Goal: Find specific page/section: Find specific page/section

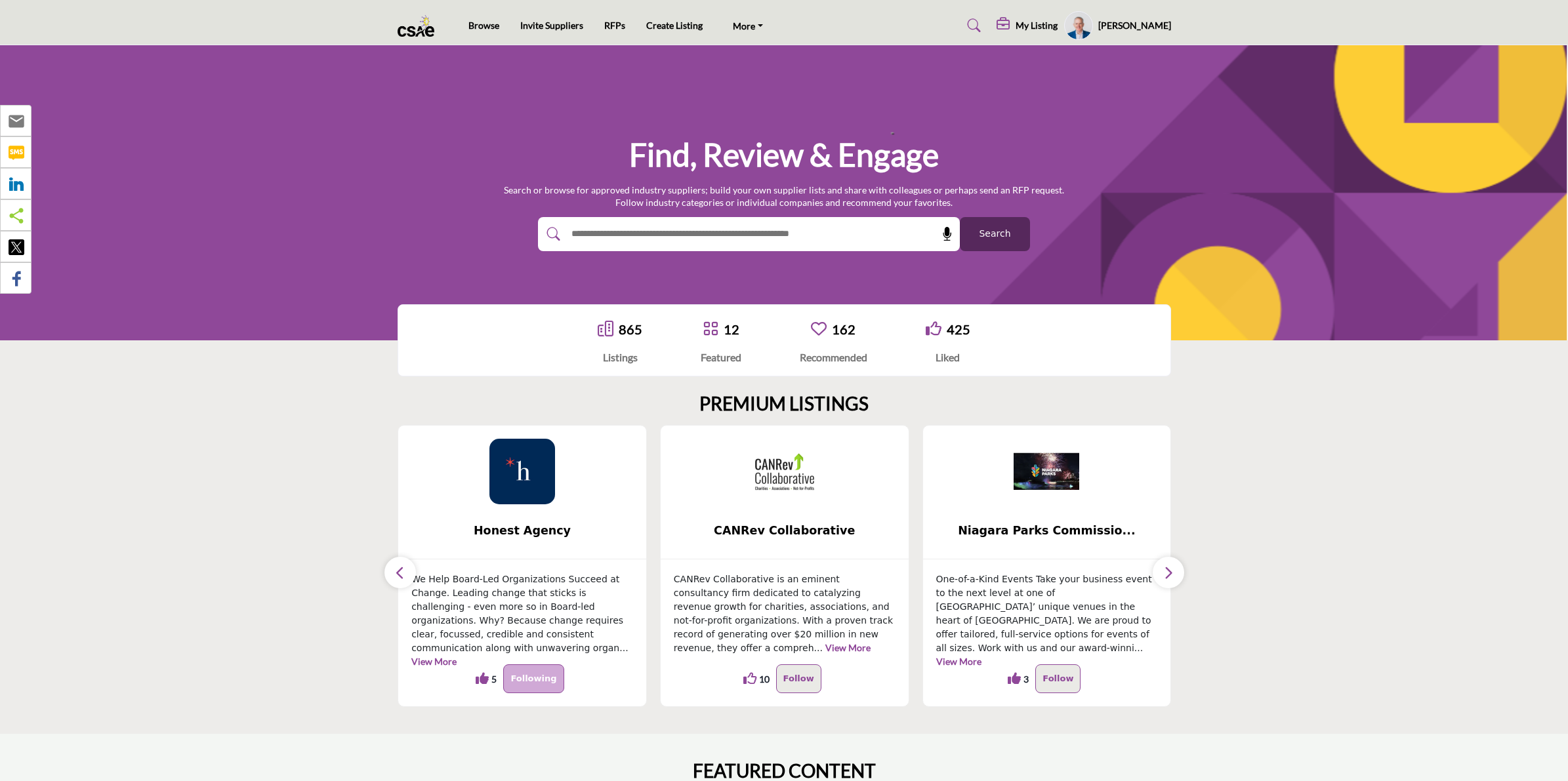
click at [981, 230] on span "Search" at bounding box center [995, 233] width 32 height 13
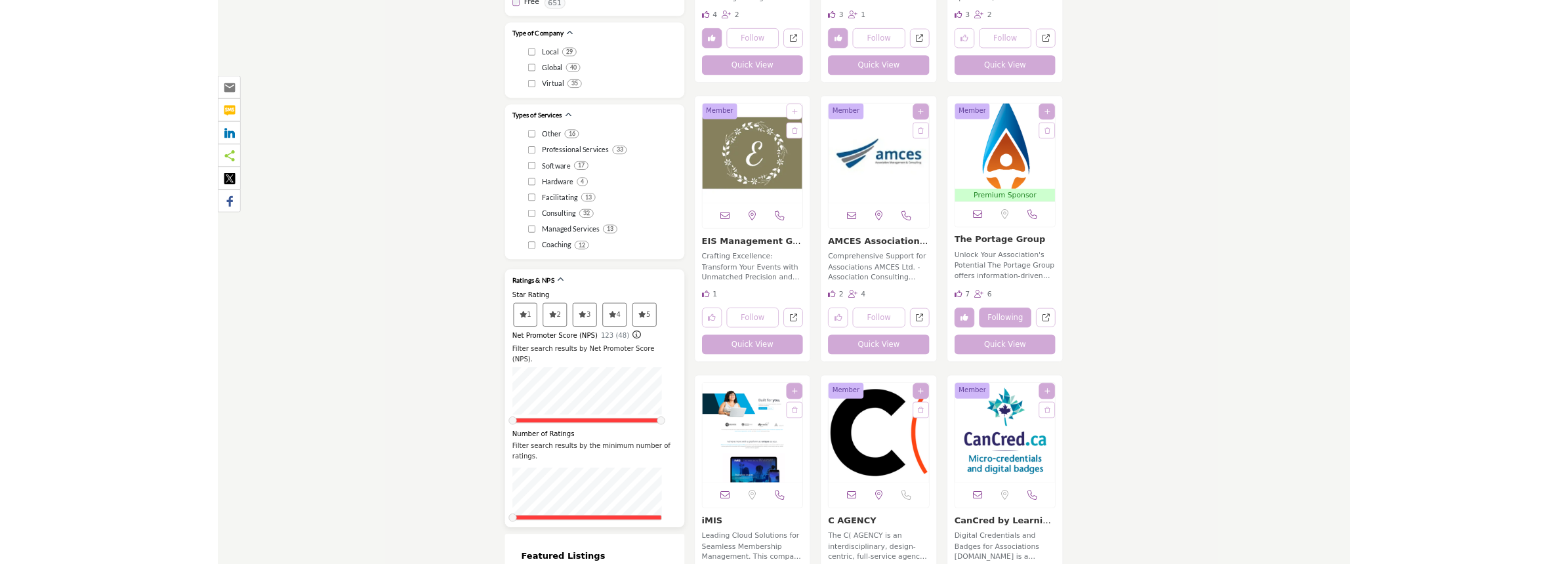
scroll to position [2214, 0]
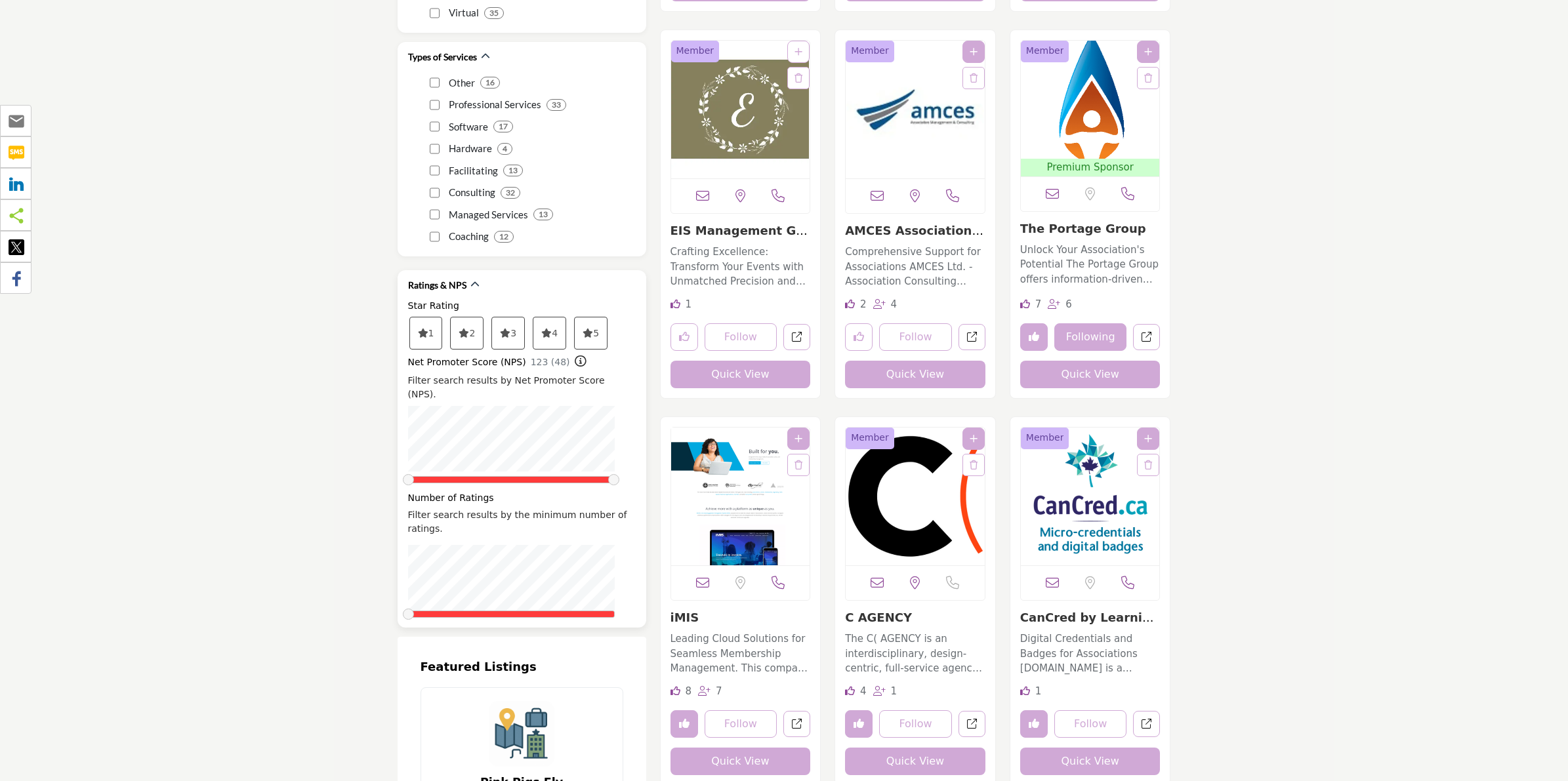
click at [428, 328] on icon at bounding box center [423, 333] width 10 height 9
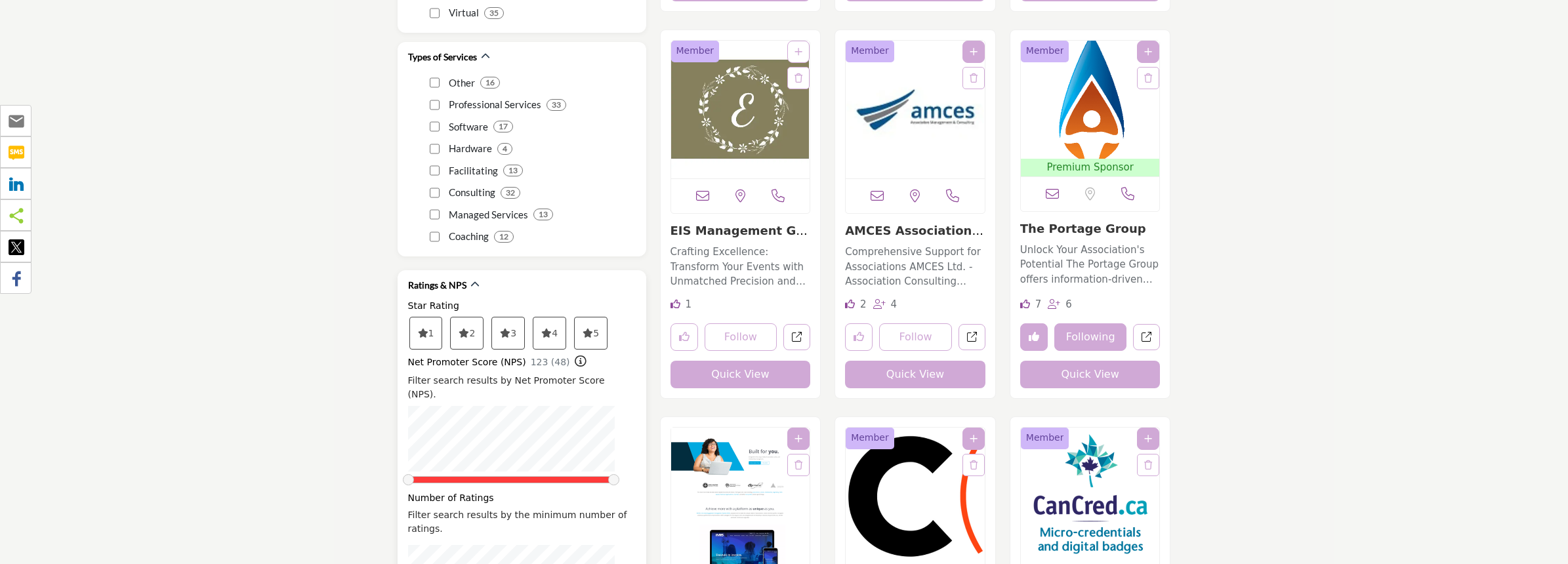
click at [421, 328] on icon at bounding box center [423, 333] width 10 height 9
drag, startPoint x: 611, startPoint y: 454, endPoint x: 536, endPoint y: 458, distance: 75.1
click at [536, 474] on span at bounding box center [537, 480] width 11 height 11
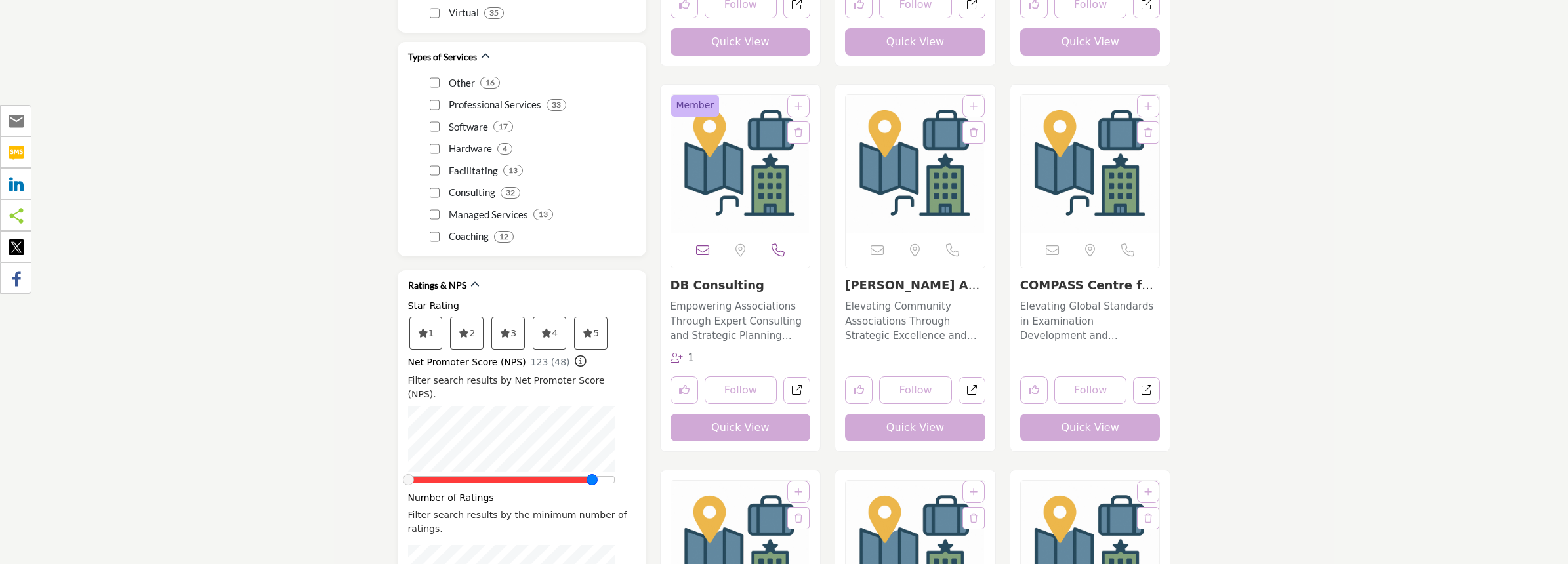
drag, startPoint x: 536, startPoint y: 458, endPoint x: 614, endPoint y: 462, distance: 78.1
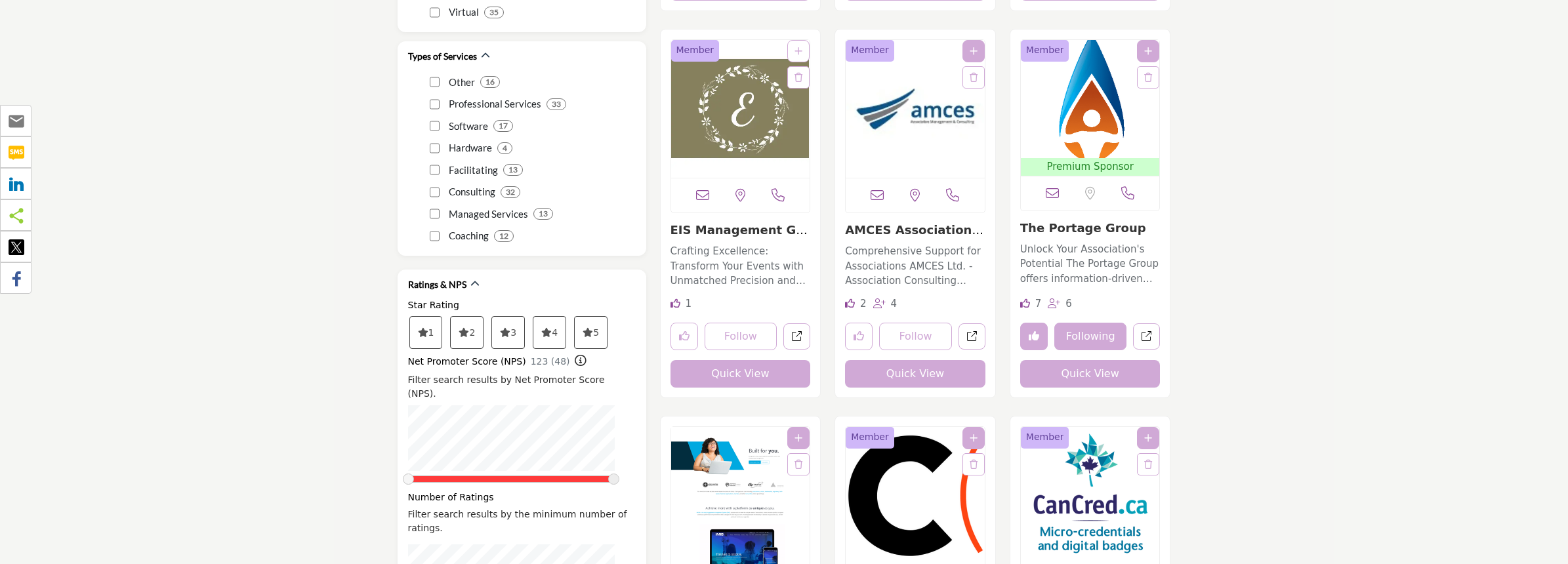
scroll to position [2214, 0]
click at [428, 328] on icon at bounding box center [423, 333] width 10 height 9
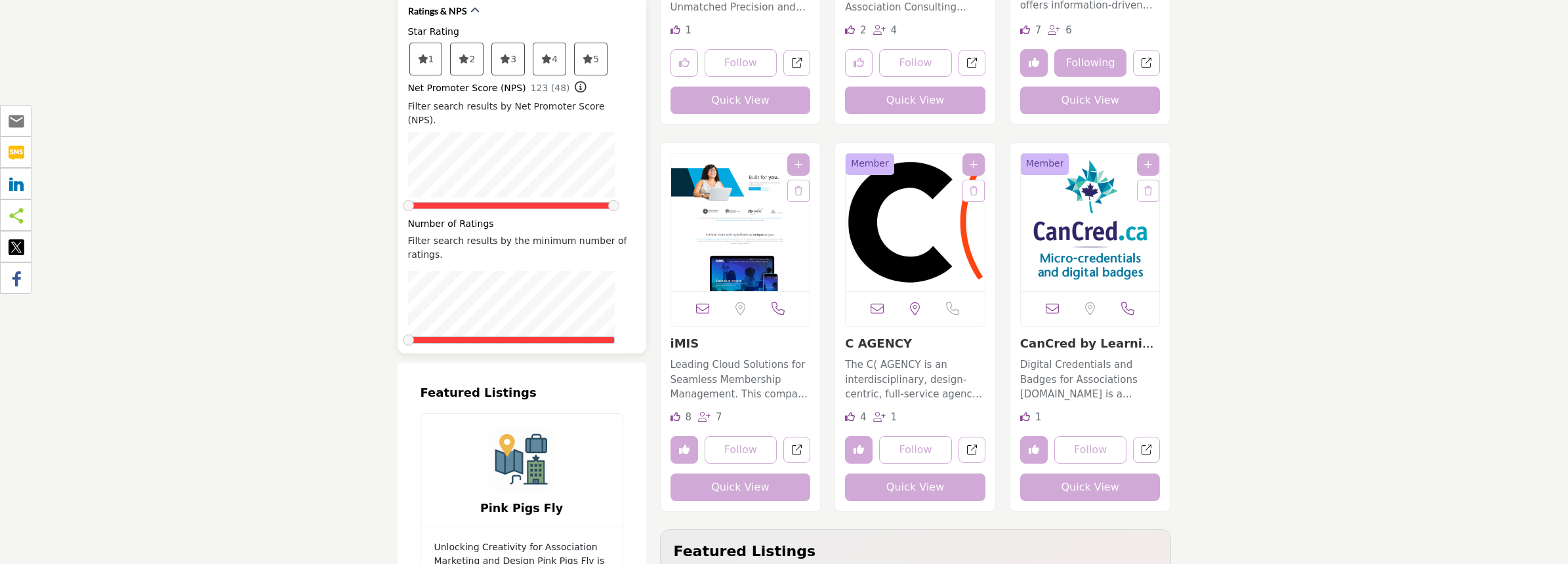
scroll to position [2461, 0]
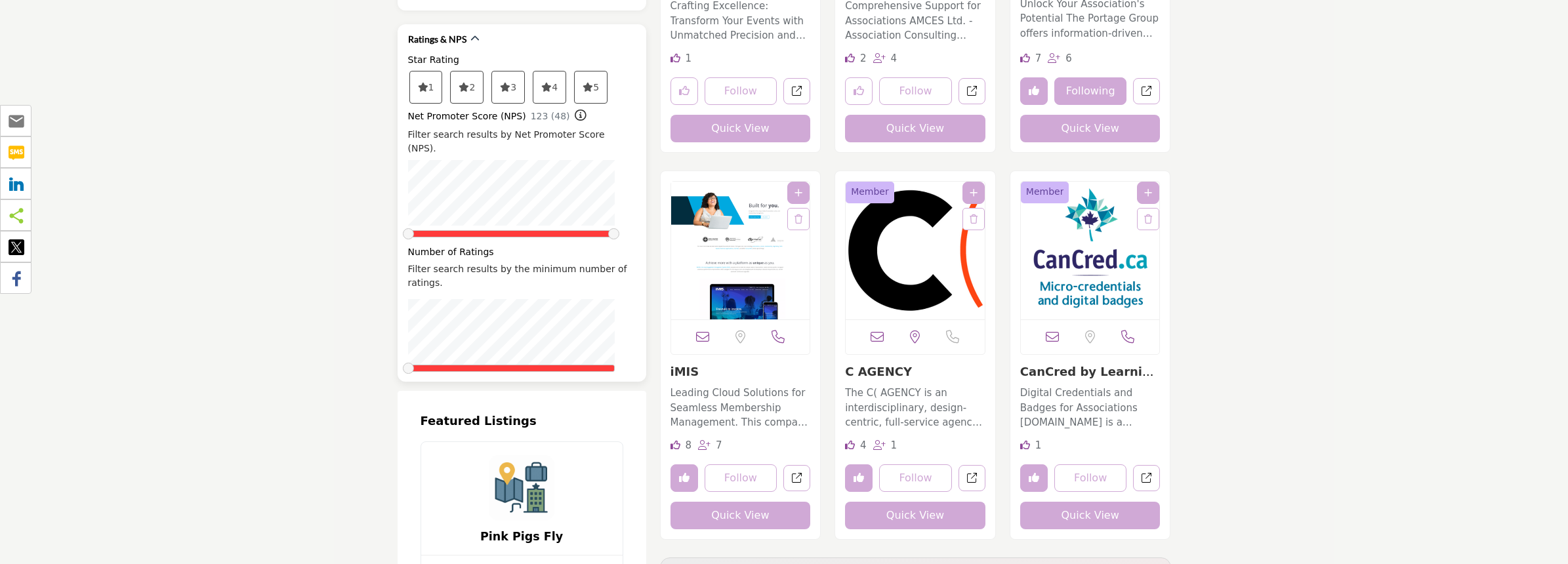
click at [433, 83] on span "1" at bounding box center [426, 87] width 32 height 32
click at [442, 72] on span "5" at bounding box center [426, 87] width 32 height 32
